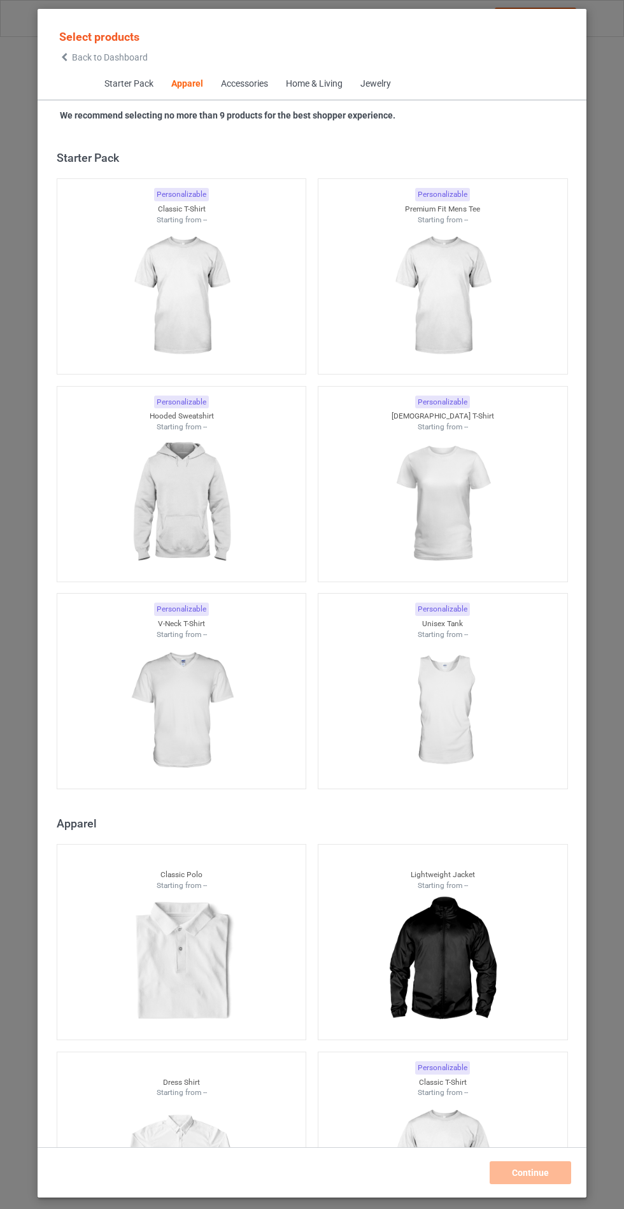
scroll to position [682, 0]
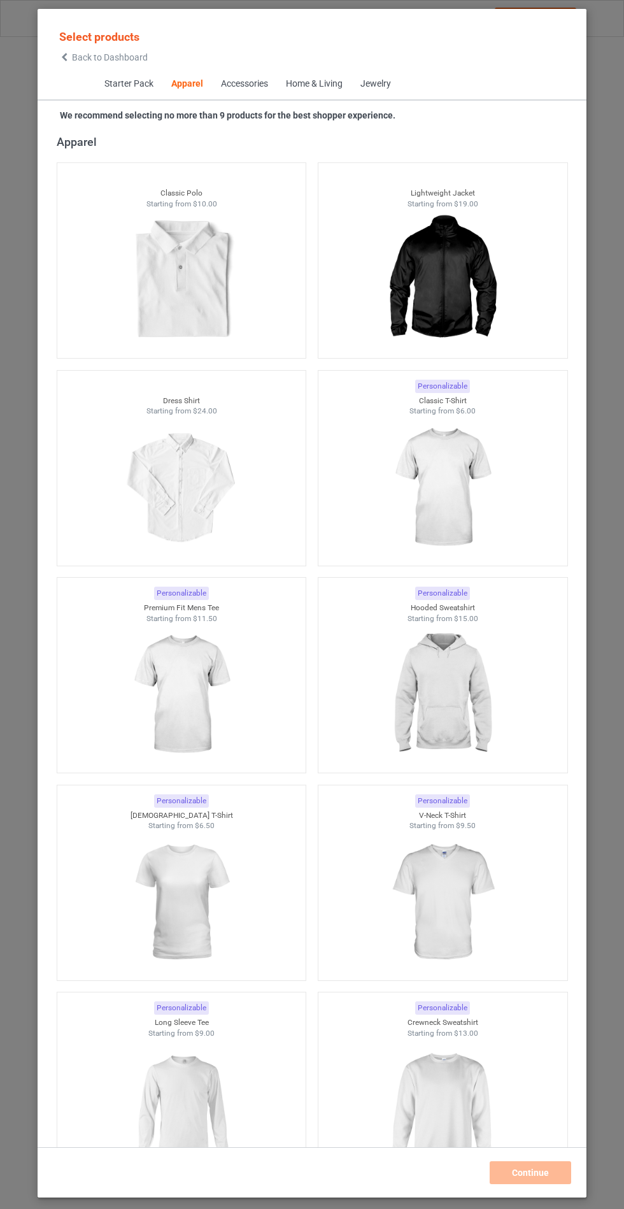
click at [498, 710] on img at bounding box center [442, 695] width 114 height 143
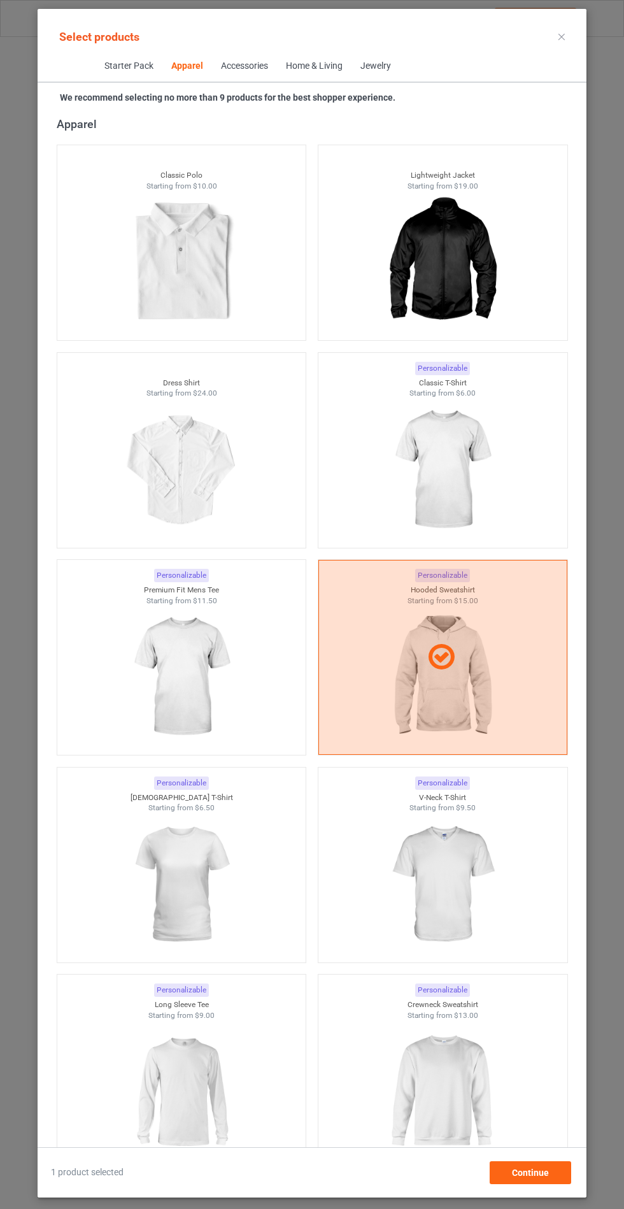
scroll to position [74, 0]
click at [549, 1178] on span "Continue" at bounding box center [530, 1173] width 37 height 10
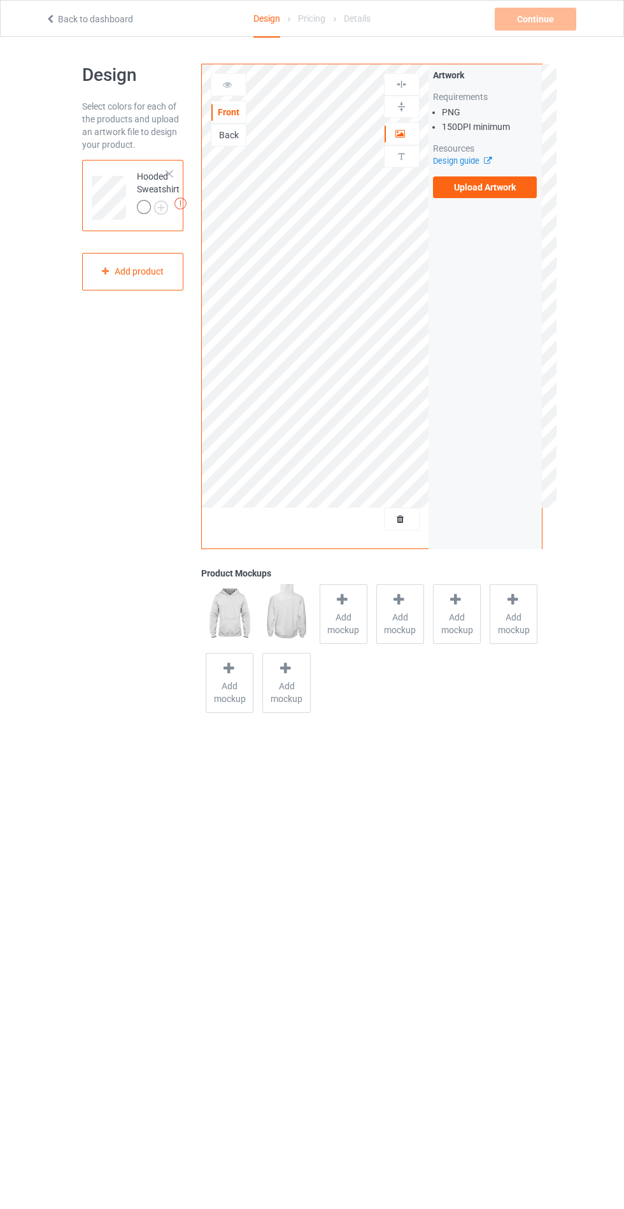
click at [494, 188] on label "Upload Artwork" at bounding box center [485, 187] width 104 height 22
click at [0, 0] on input "Upload Artwork" at bounding box center [0, 0] width 0 height 0
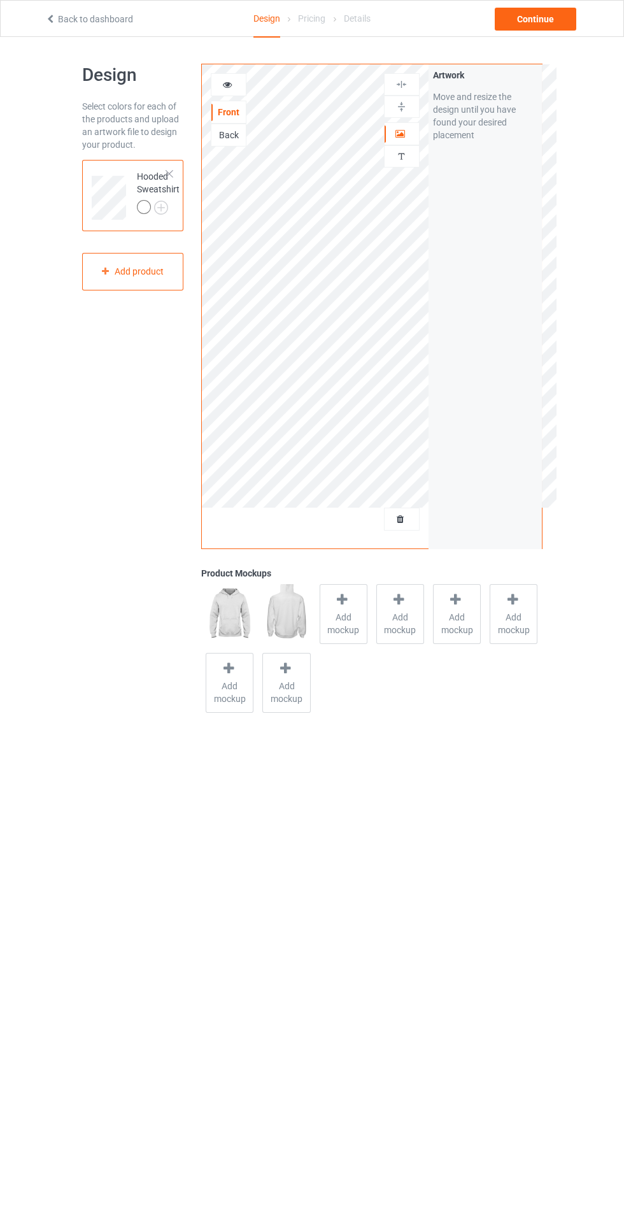
click at [347, 605] on icon at bounding box center [343, 599] width 16 height 13
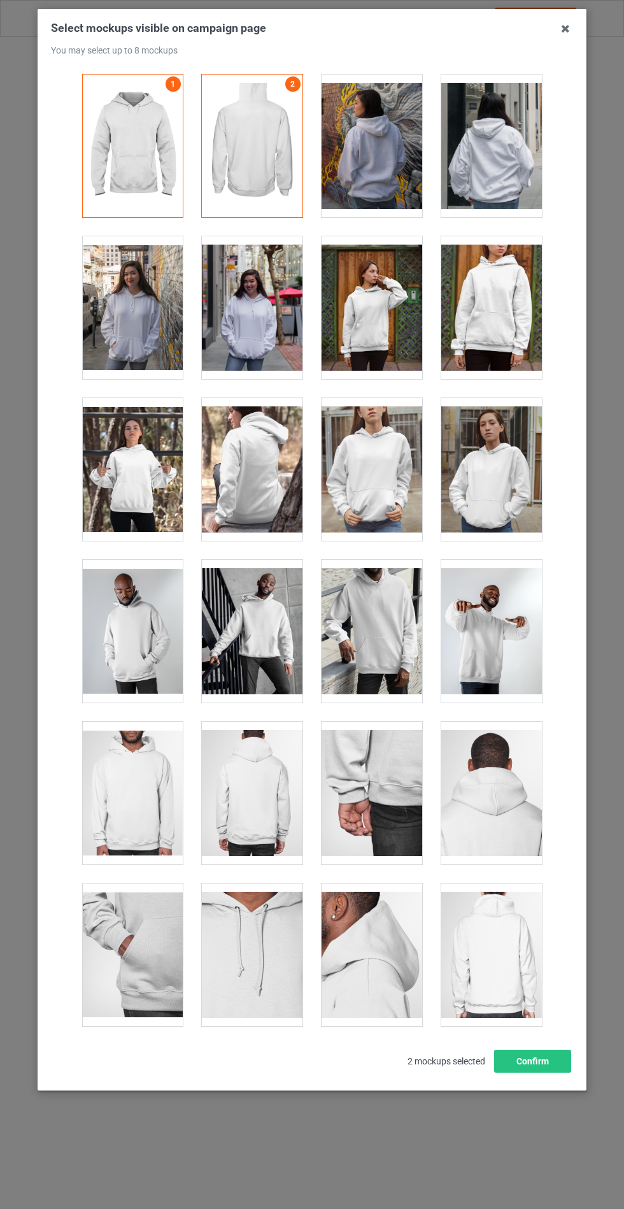
click at [565, 35] on icon at bounding box center [566, 28] width 20 height 20
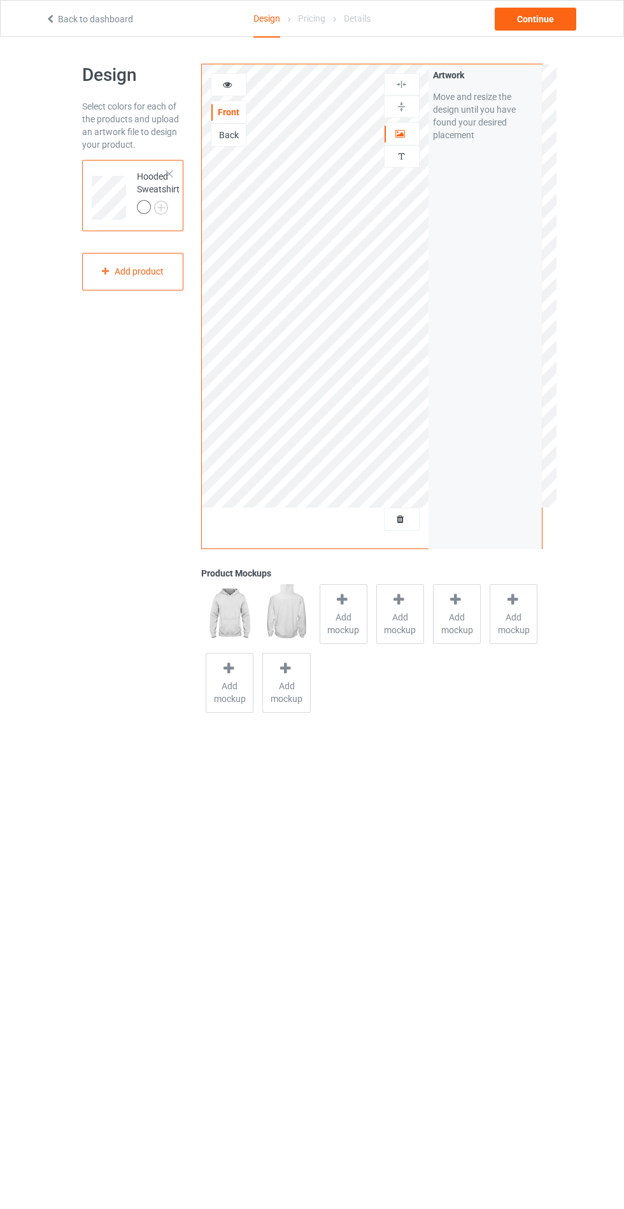
click at [236, 143] on div "Back" at bounding box center [229, 135] width 36 height 23
click at [220, 141] on div "Back" at bounding box center [229, 135] width 34 height 13
click at [511, 191] on label "Upload Artwork" at bounding box center [485, 187] width 104 height 22
click at [0, 0] on input "Upload Artwork" at bounding box center [0, 0] width 0 height 0
click at [340, 612] on span "Add mockup" at bounding box center [343, 623] width 47 height 25
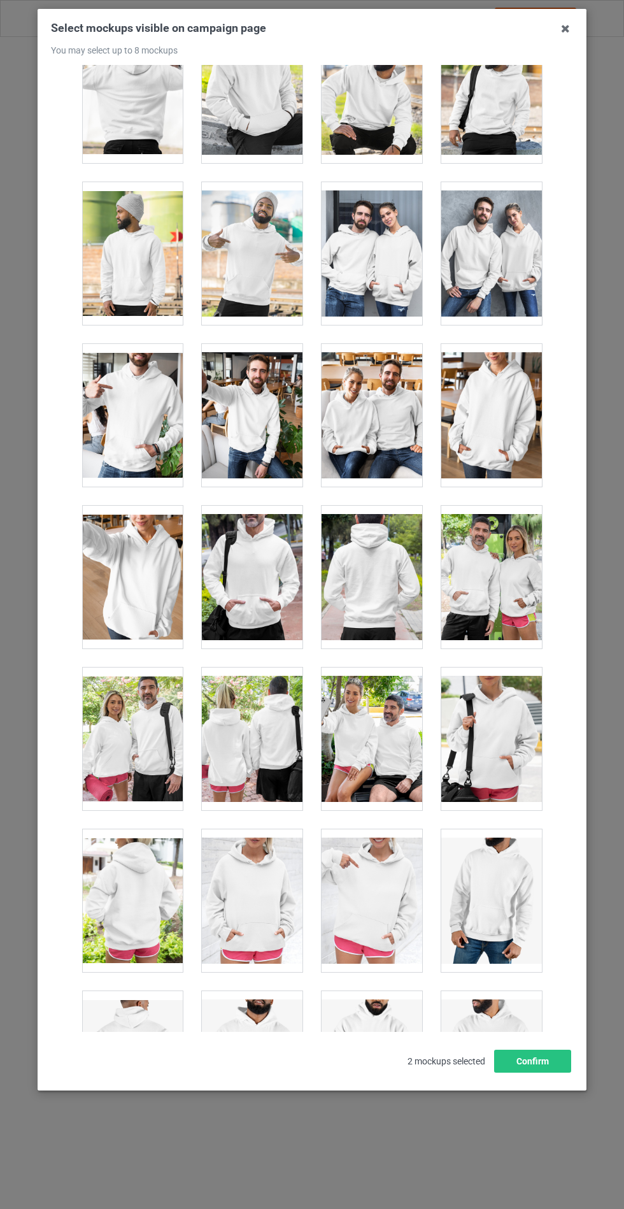
scroll to position [9771, 0]
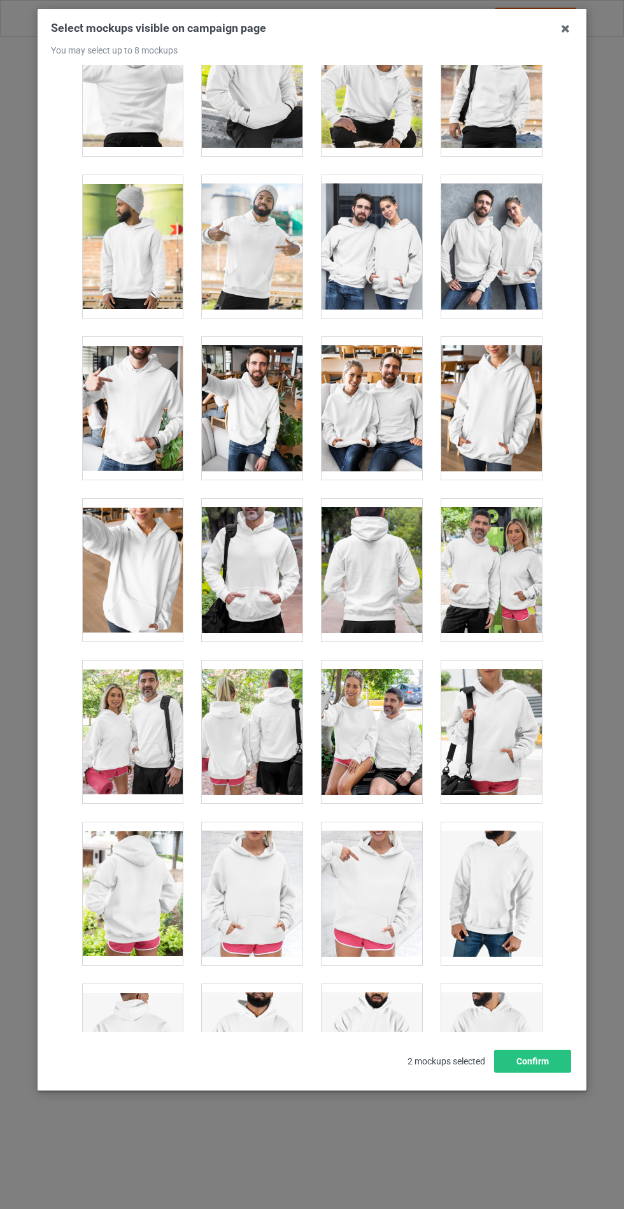
click at [361, 567] on div at bounding box center [372, 570] width 101 height 143
click at [534, 1091] on div "Select mockups visible on campaign page You may select up to 8 mockups 1 2 3 3 …" at bounding box center [312, 550] width 549 height 1082
click at [537, 1073] on button "Confirm" at bounding box center [532, 1061] width 77 height 23
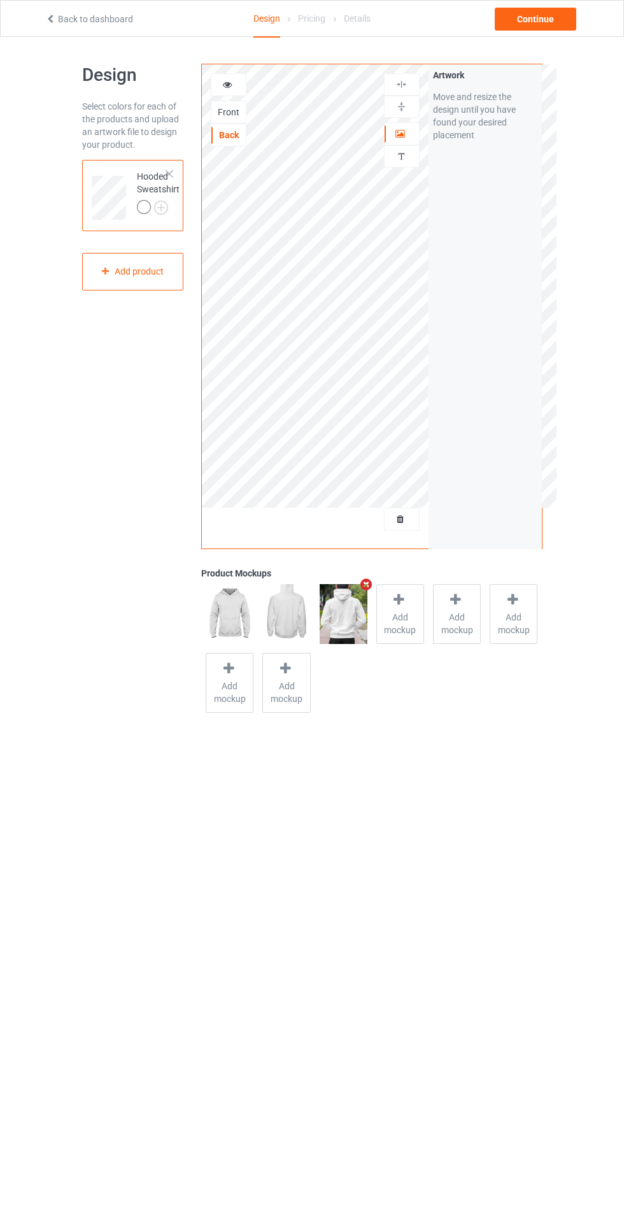
click at [0, 0] on img at bounding box center [0, 0] width 0 height 0
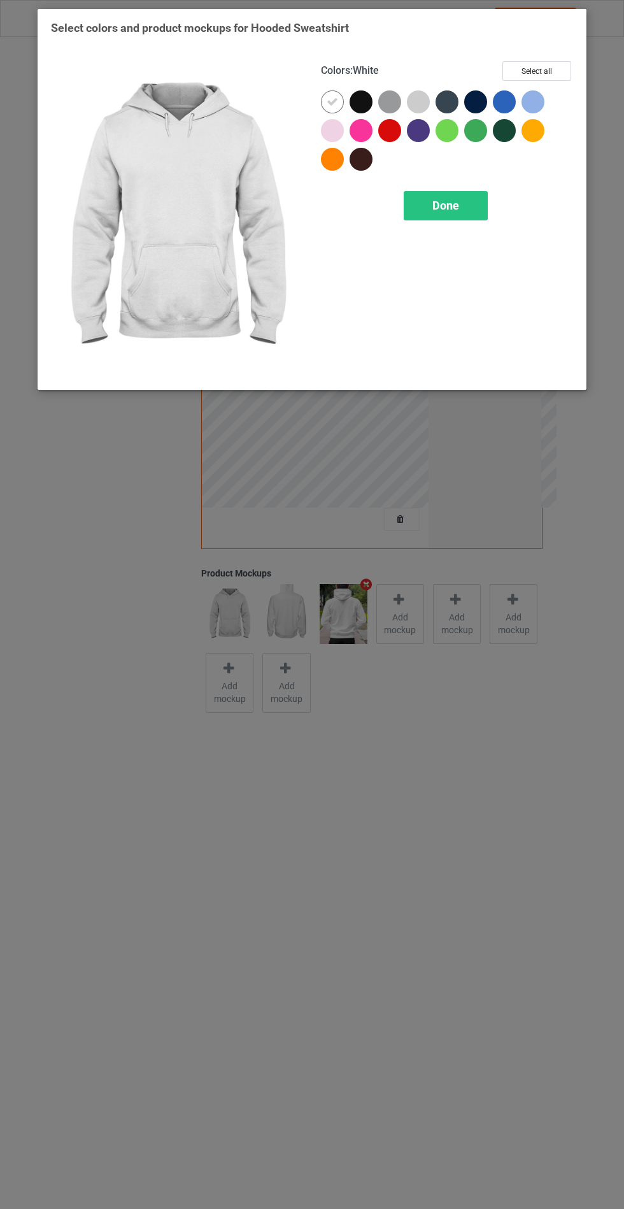
click at [344, 133] on div at bounding box center [335, 133] width 29 height 29
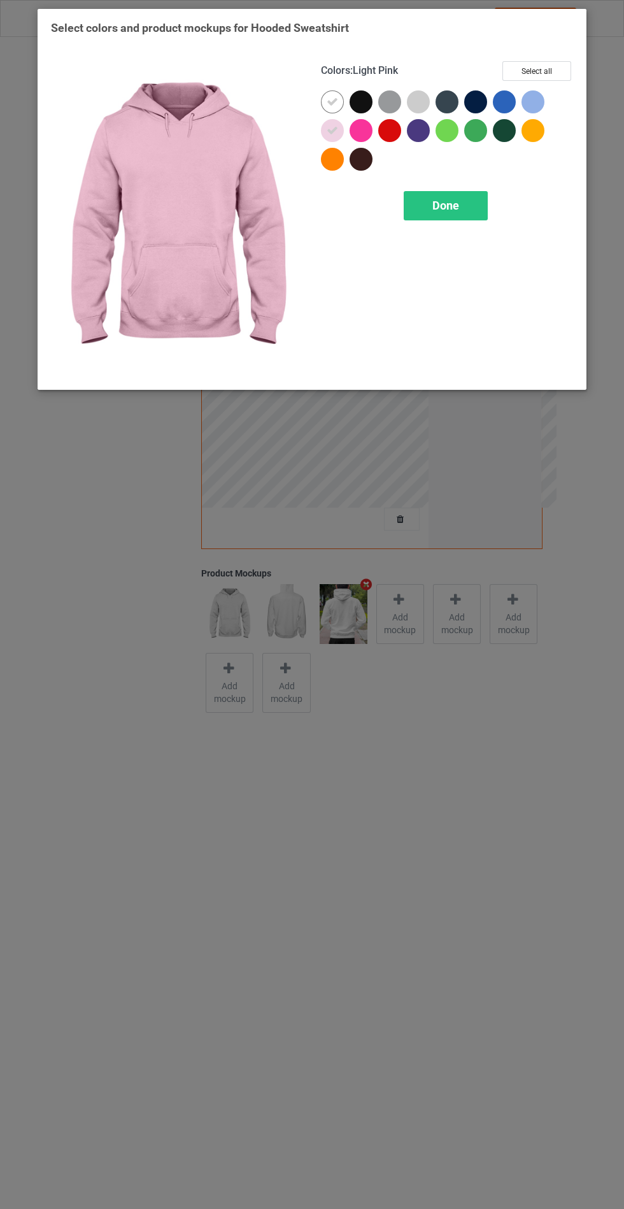
click at [417, 101] on div at bounding box center [418, 101] width 23 height 23
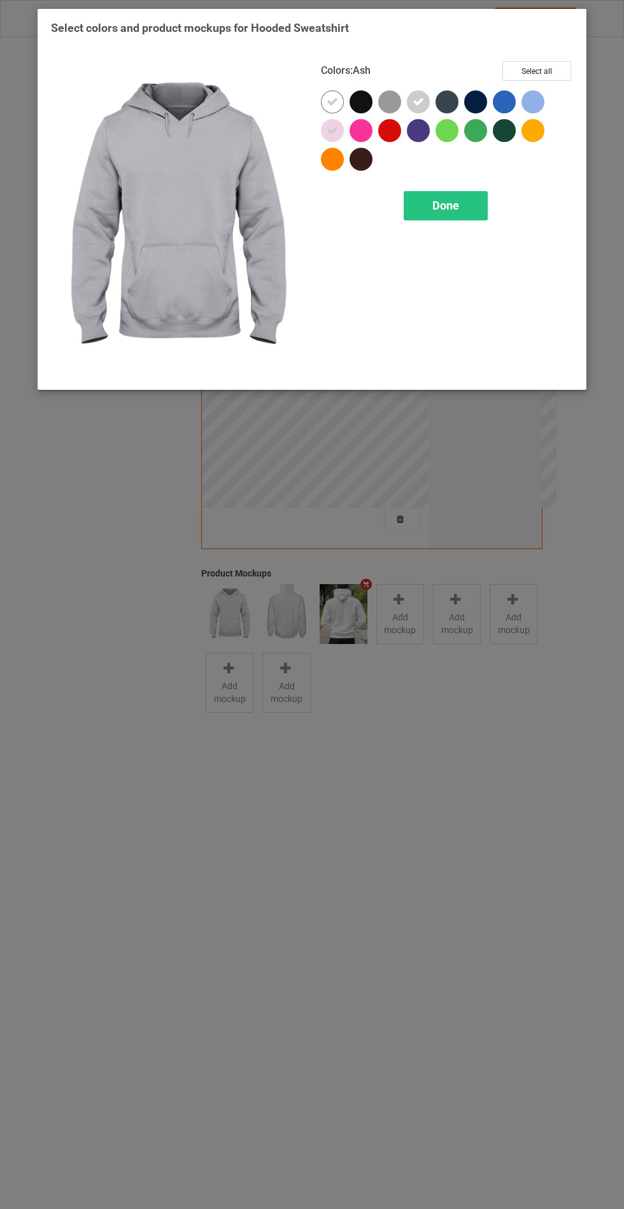
click at [532, 106] on div at bounding box center [533, 101] width 23 height 23
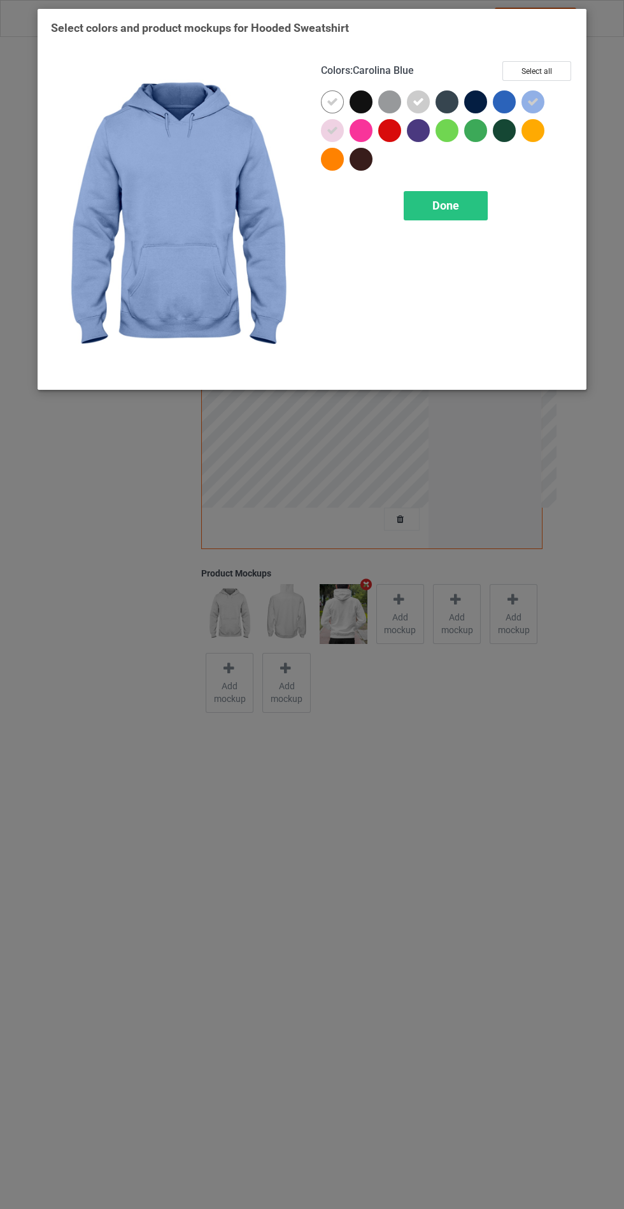
click at [461, 215] on div "Done" at bounding box center [446, 205] width 84 height 29
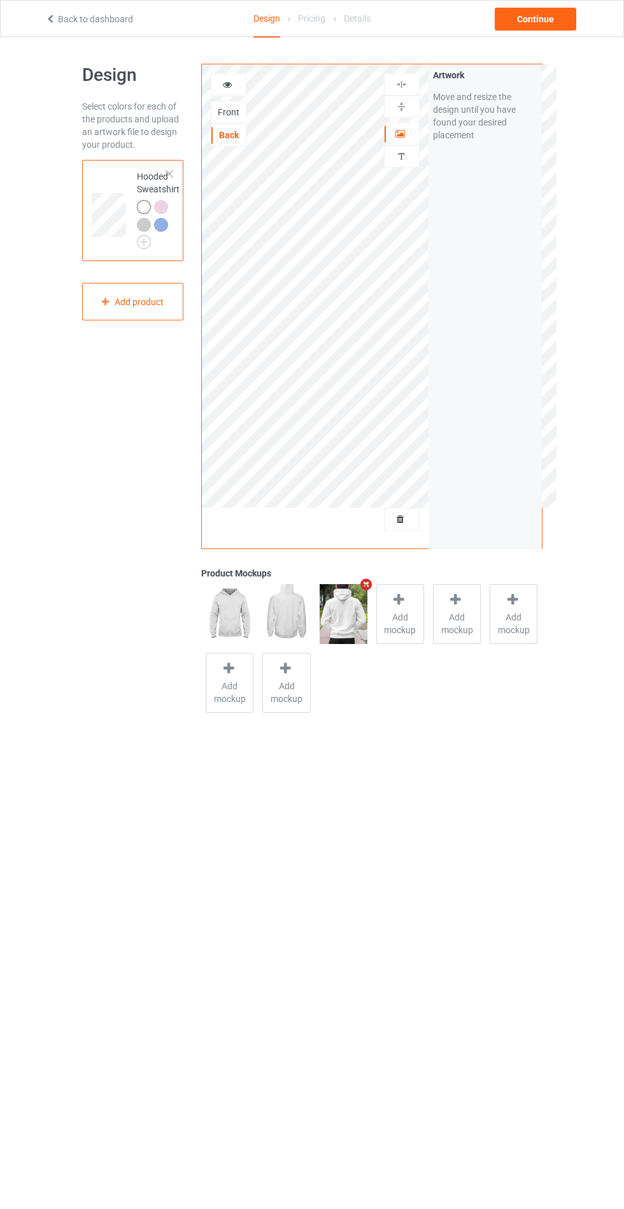
click at [243, 90] on div at bounding box center [229, 84] width 34 height 13
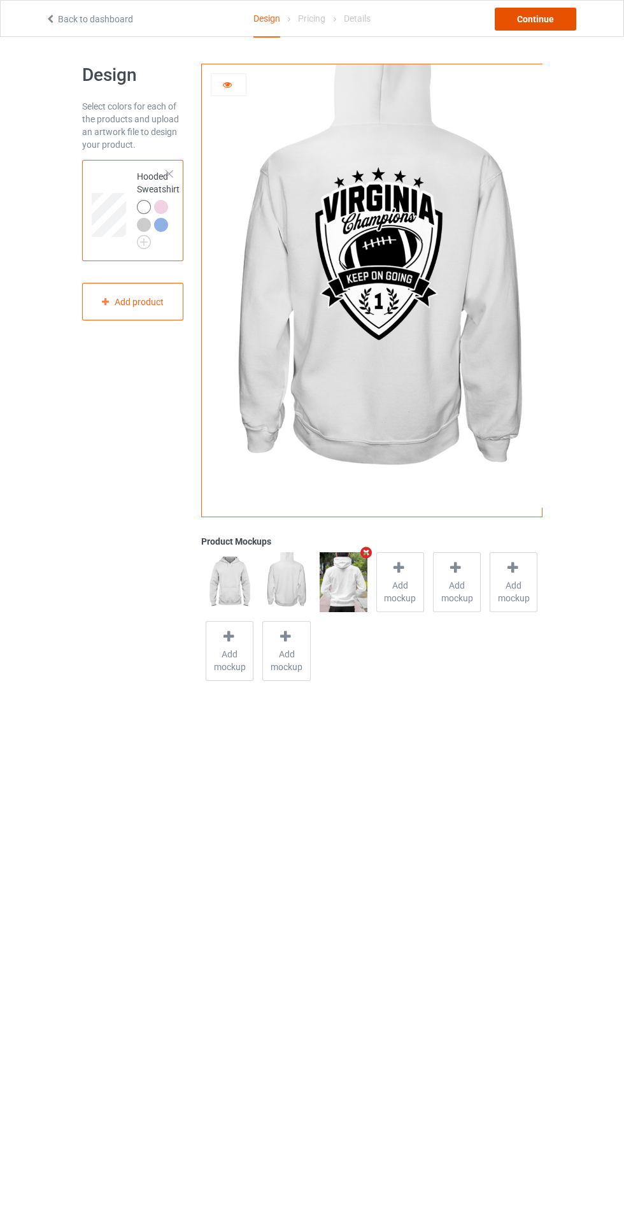
click at [552, 17] on div "Continue" at bounding box center [536, 19] width 82 height 23
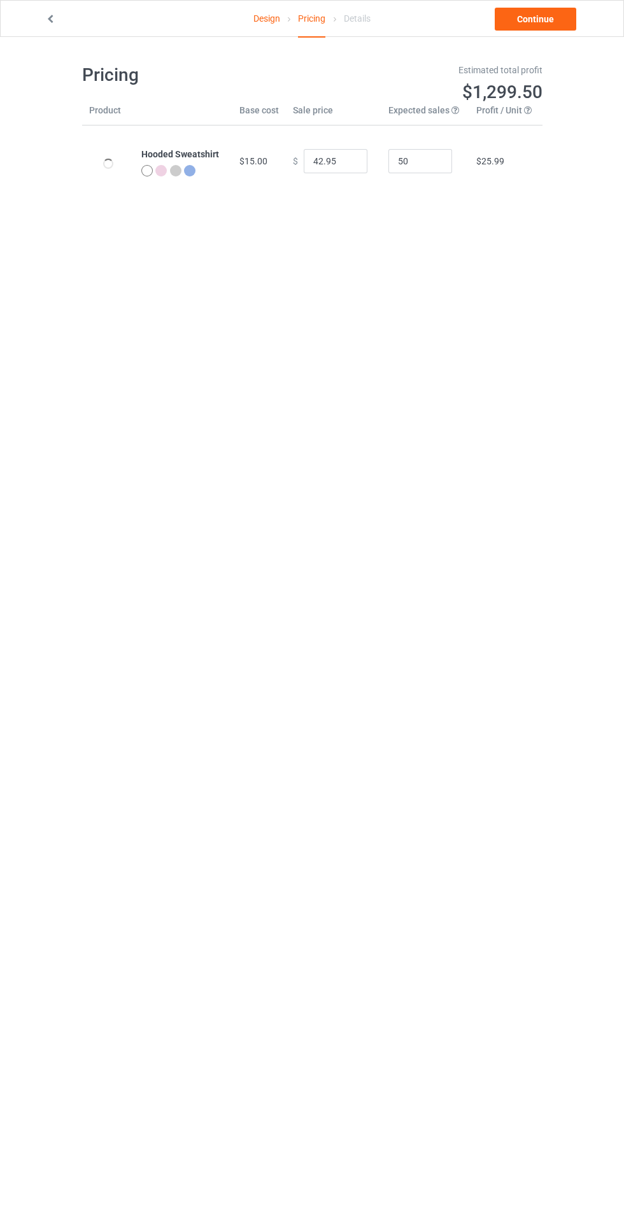
type input "46.95"
click at [550, 25] on link "Continue" at bounding box center [536, 19] width 82 height 23
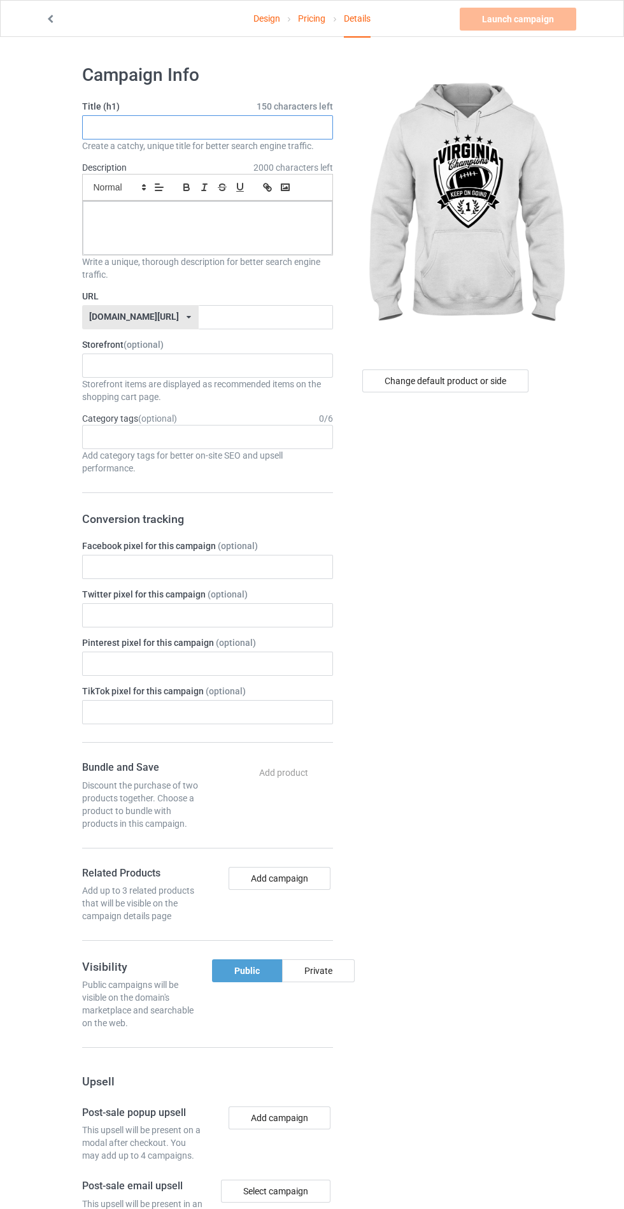
click at [220, 132] on input "text" at bounding box center [207, 127] width 251 height 24
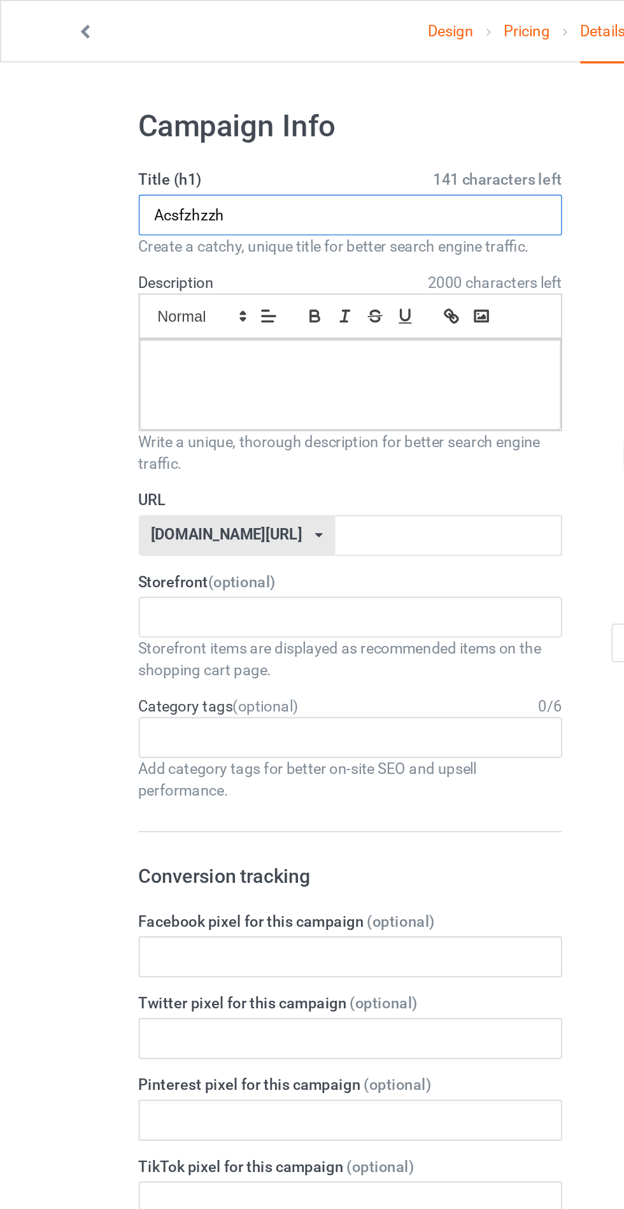
type input "Acsfzhzzh"
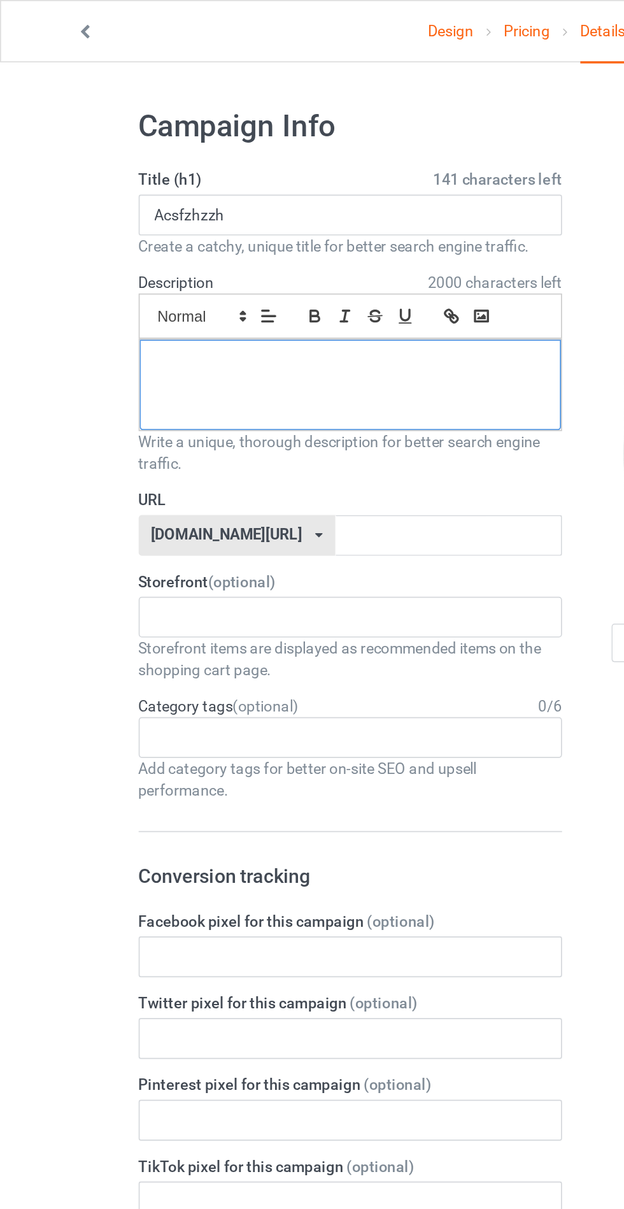
click at [283, 218] on p at bounding box center [207, 216] width 229 height 12
click at [279, 298] on label "URL" at bounding box center [207, 296] width 251 height 13
click at [252, 299] on label "URL" at bounding box center [207, 296] width 251 height 13
click at [248, 311] on input "text" at bounding box center [266, 317] width 134 height 24
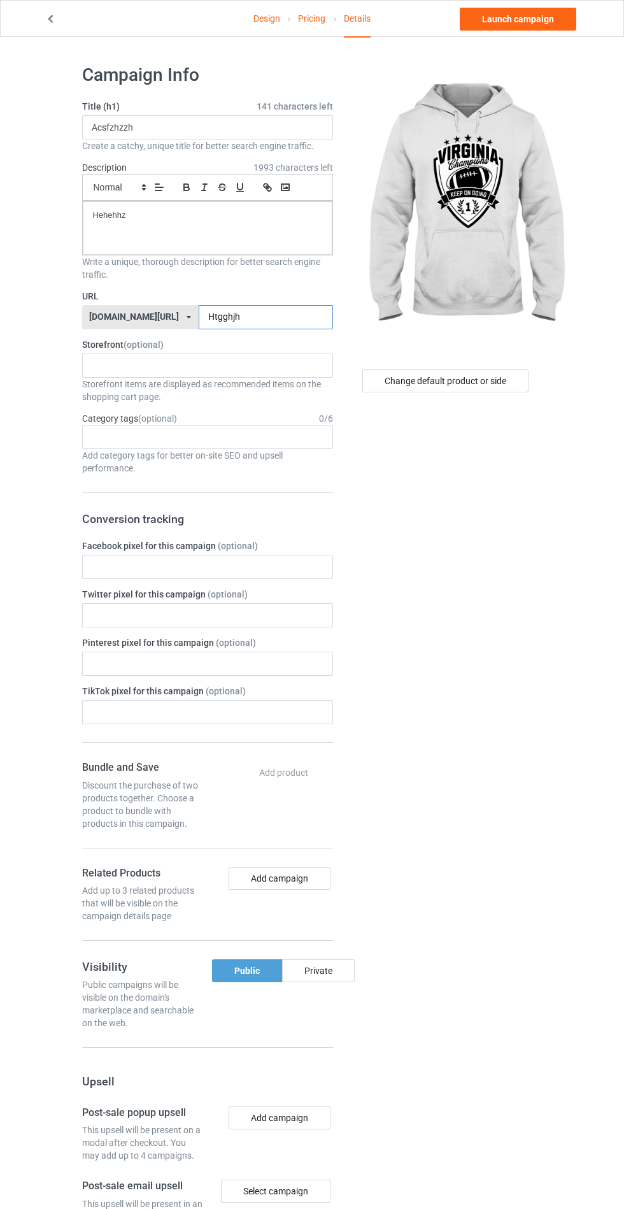
type input "Htgghjh"
click at [545, 586] on div "Change default product or side" at bounding box center [447, 774] width 210 height 1439
click at [536, 15] on link "Launch campaign" at bounding box center [518, 19] width 117 height 23
